Goal: Task Accomplishment & Management: Manage account settings

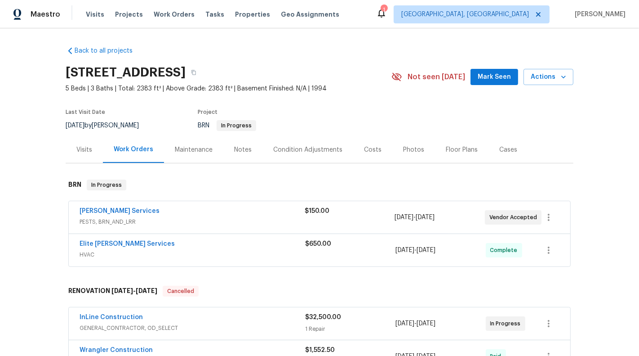
click at [344, 216] on div "$150.00" at bounding box center [350, 217] width 90 height 22
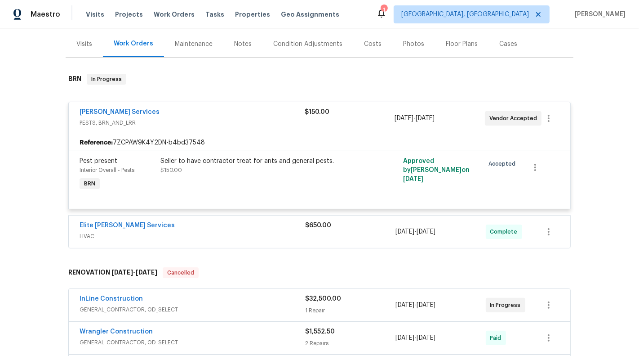
scroll to position [130, 0]
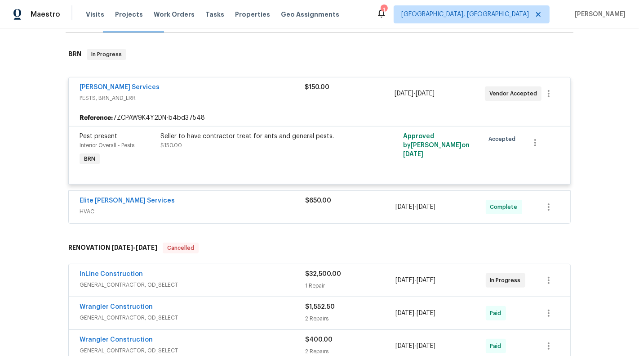
click at [359, 223] on div "[PERSON_NAME] Services PESTS, BRN_AND_LRR $150.00 [DATE] - [DATE] Vendor Accept…" at bounding box center [320, 147] width 508 height 157
click at [358, 214] on div "$650.00" at bounding box center [350, 207] width 90 height 22
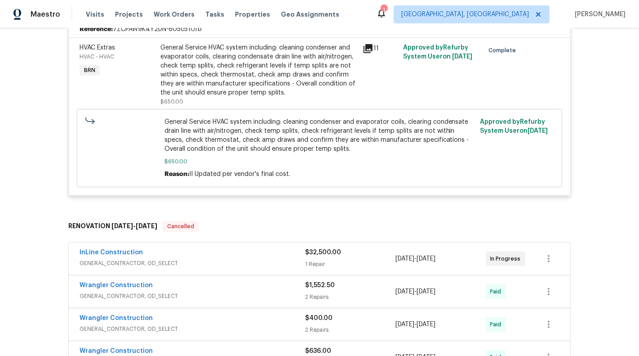
scroll to position [372, 0]
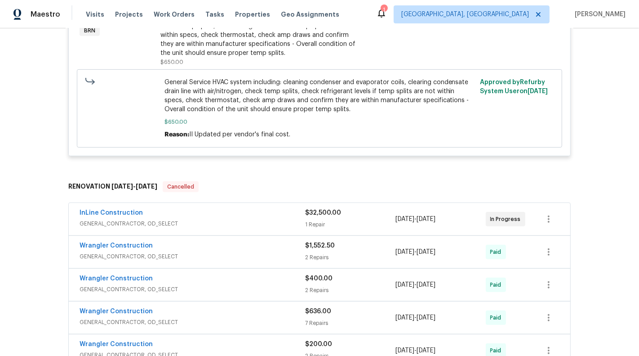
click at [349, 220] on div "1 Repair" at bounding box center [350, 224] width 90 height 9
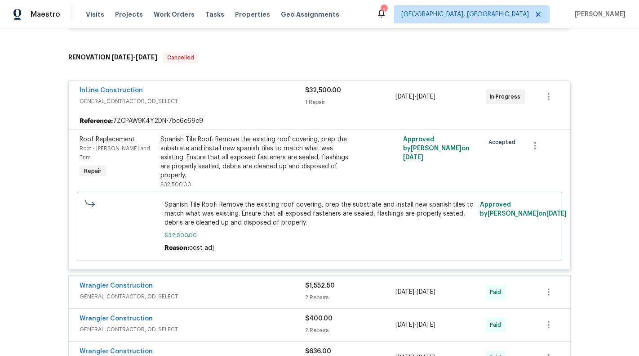
scroll to position [504, 0]
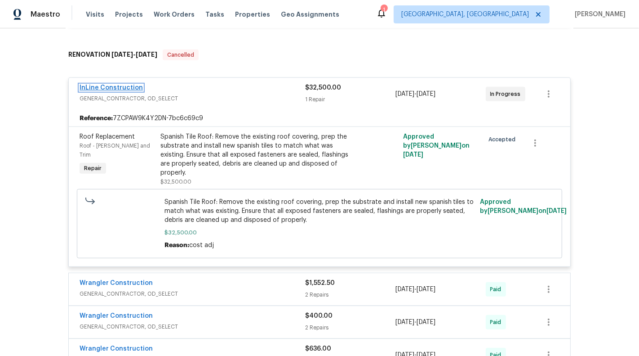
click at [105, 85] on link "InLine Construction" at bounding box center [111, 88] width 63 height 6
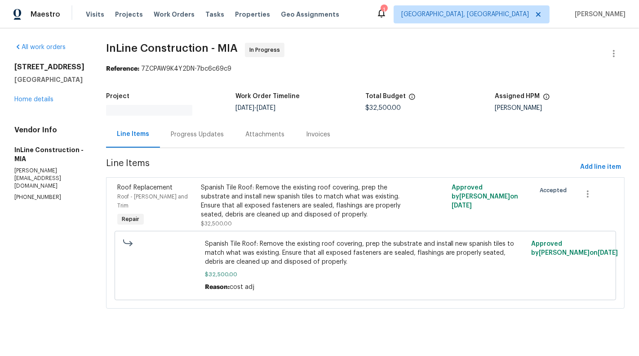
click at [179, 129] on div "Progress Updates" at bounding box center [197, 134] width 75 height 27
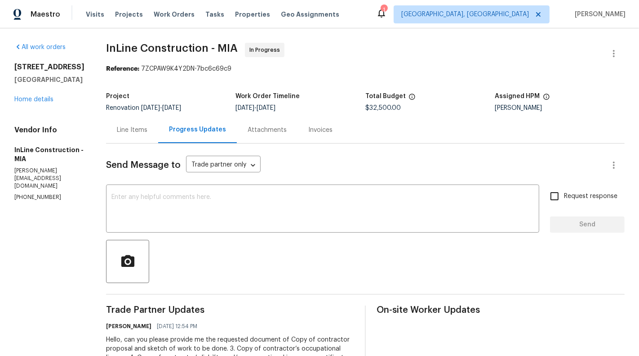
click at [129, 142] on div "Line Items" at bounding box center [132, 129] width 52 height 27
